Goal: Information Seeking & Learning: Find specific page/section

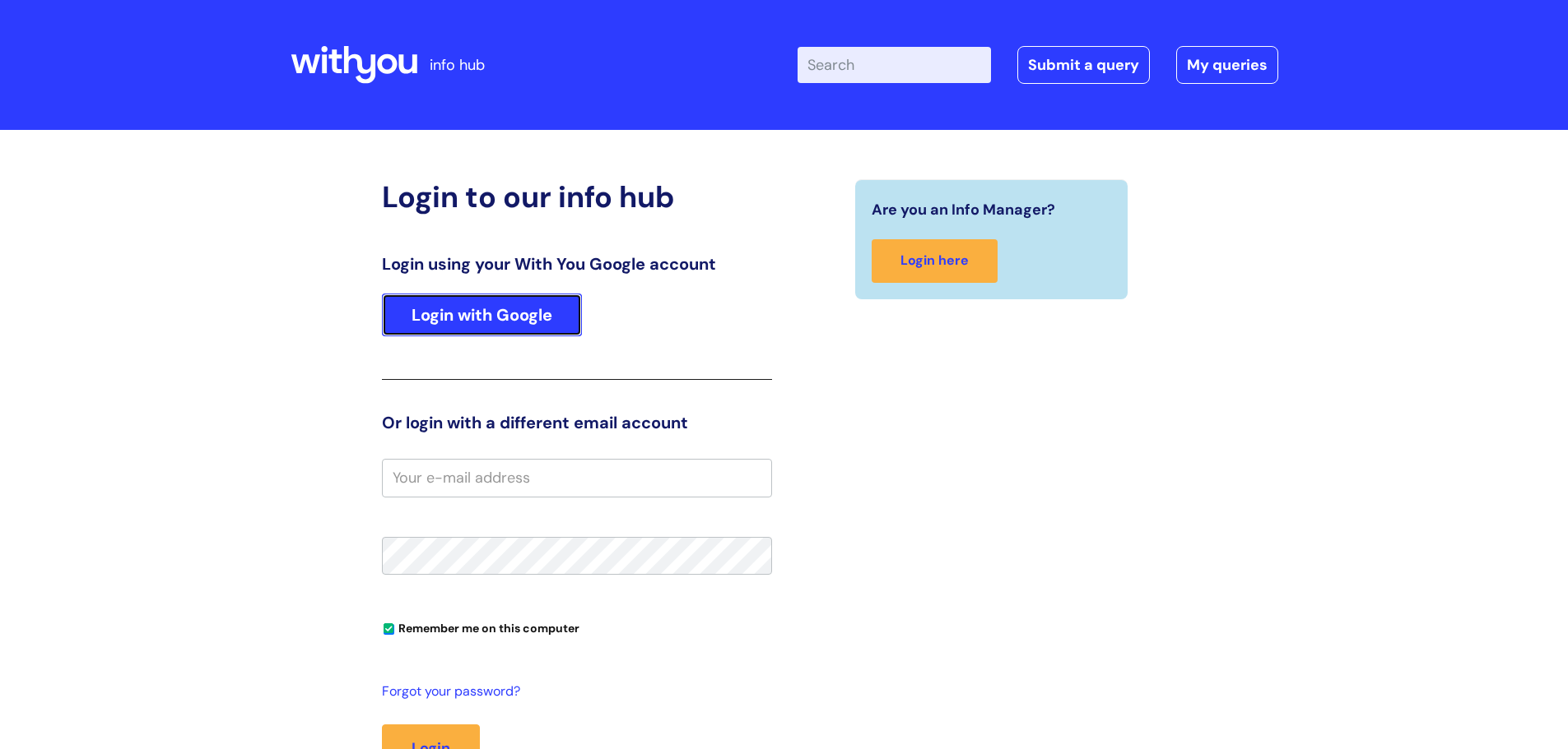
click at [440, 307] on link "Login with Google" at bounding box center [482, 315] width 200 height 43
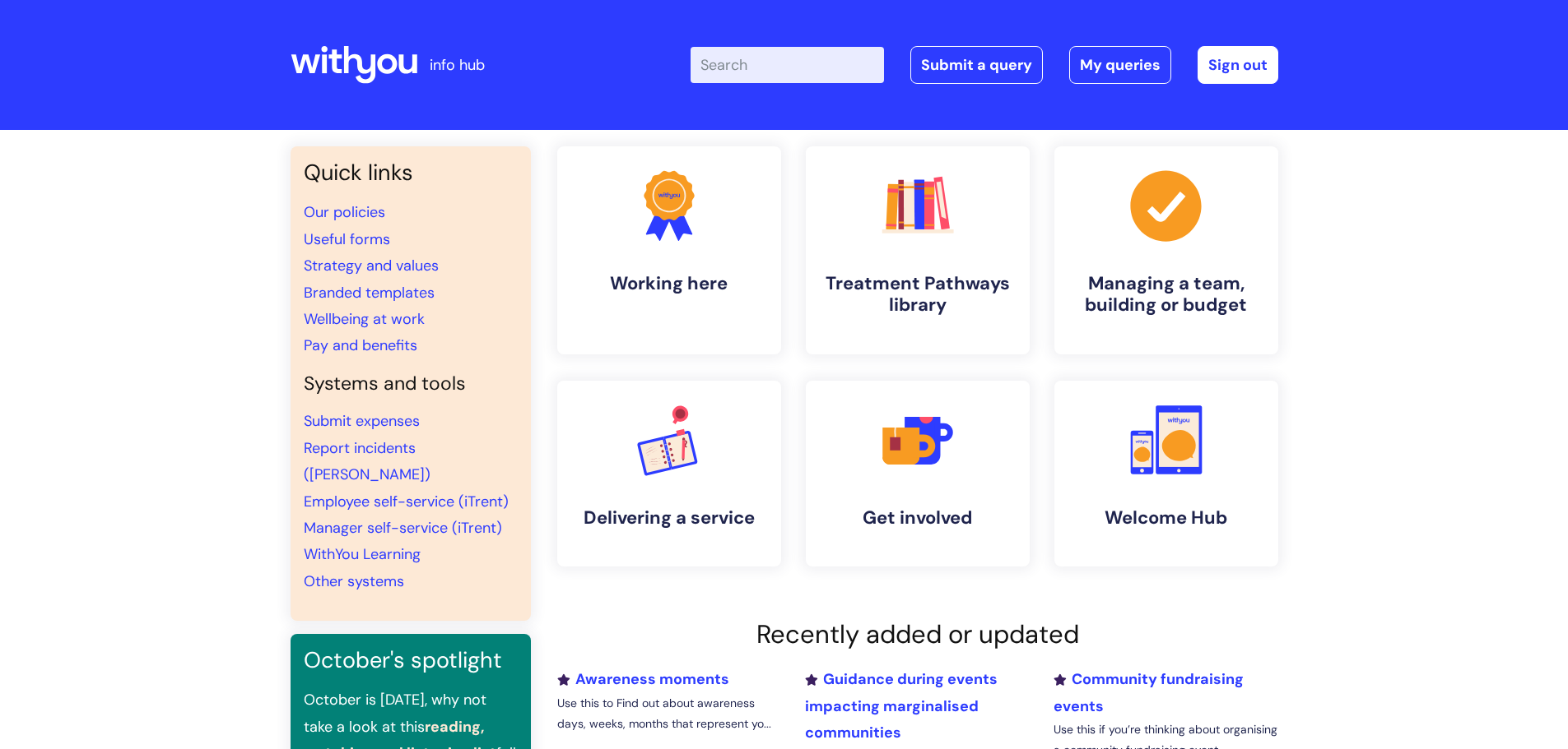
click at [748, 66] on input "Enter your search term here..." at bounding box center [787, 65] width 193 height 36
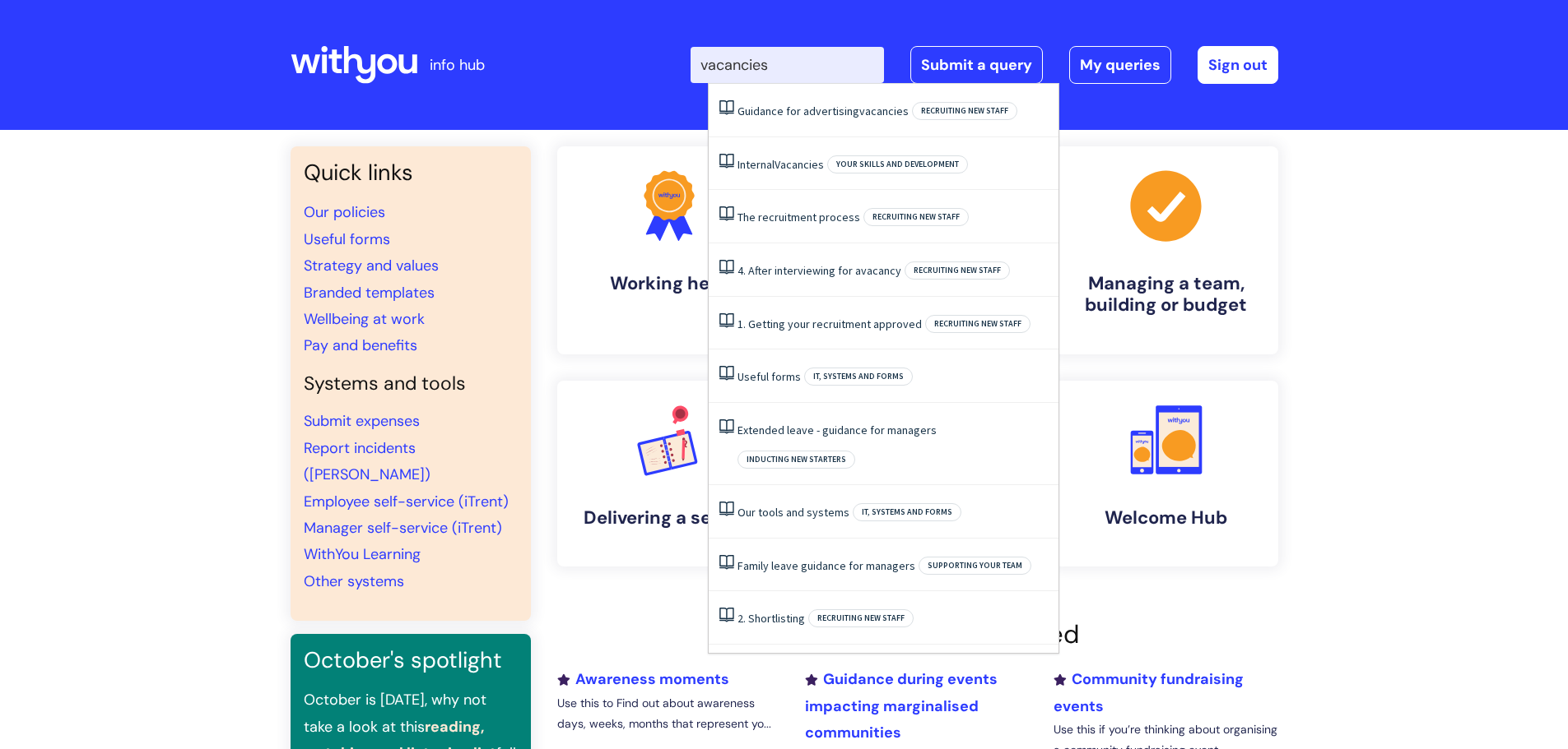
type input "vacancies"
click button "Search" at bounding box center [0, 0] width 0 height 0
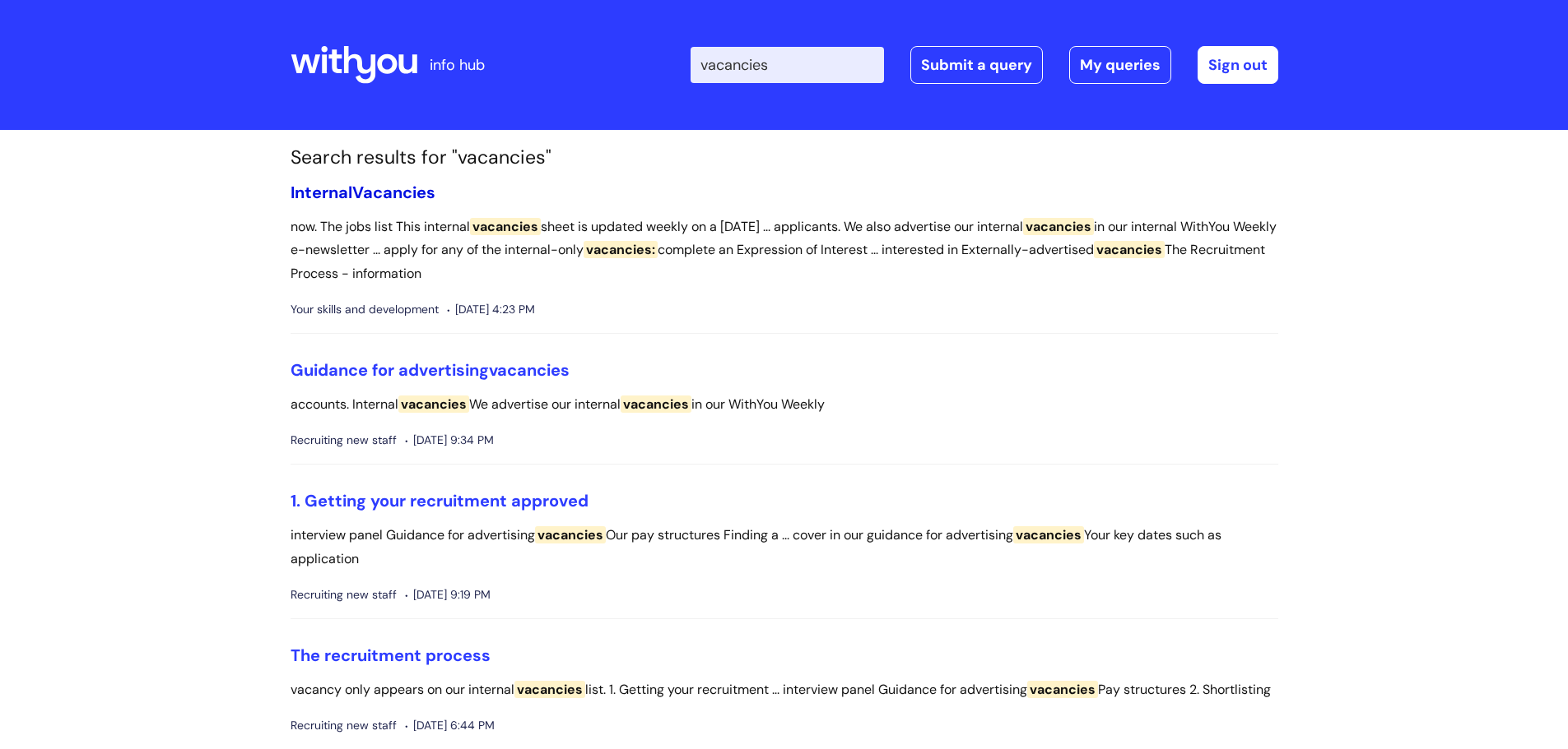
click at [384, 194] on span "Vacancies" at bounding box center [394, 192] width 83 height 21
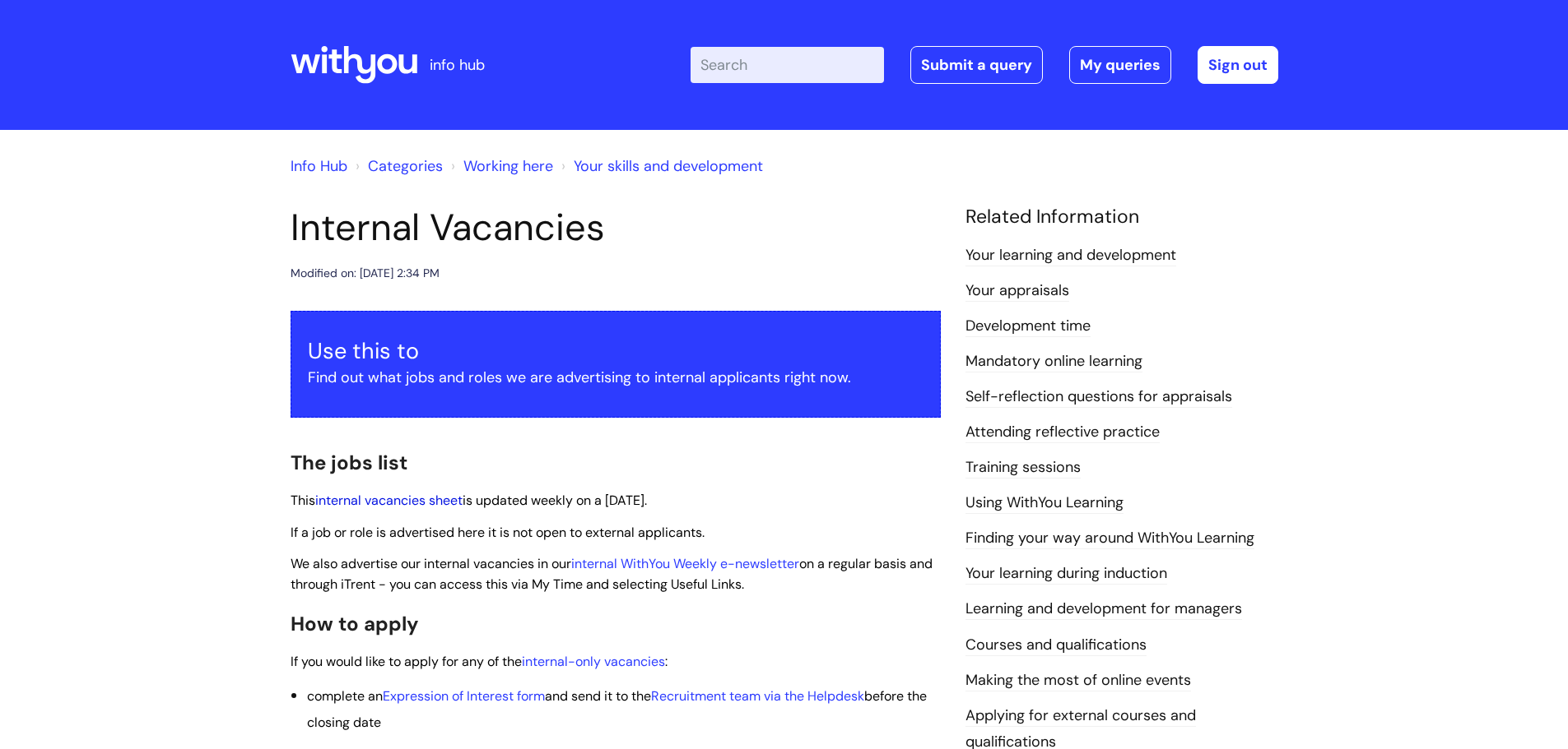
click at [384, 501] on link "internal vacancies sheet" at bounding box center [388, 500] width 147 height 17
